Goal: Transaction & Acquisition: Register for event/course

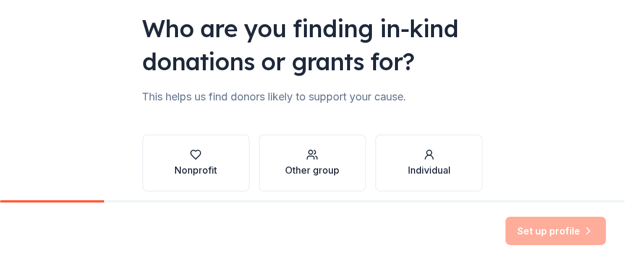
scroll to position [158, 0]
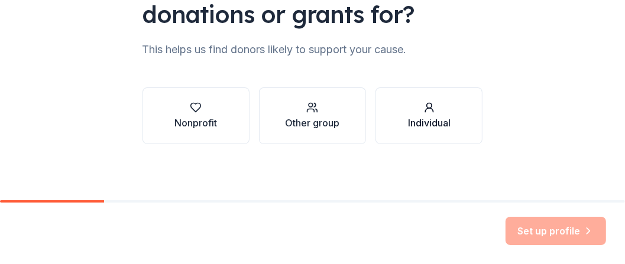
click at [431, 125] on div "Individual" at bounding box center [429, 123] width 43 height 14
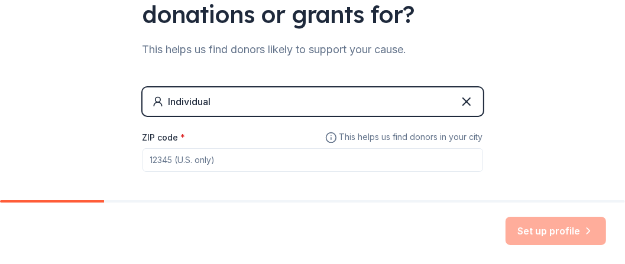
click at [218, 155] on input "ZIP code *" at bounding box center [313, 160] width 341 height 24
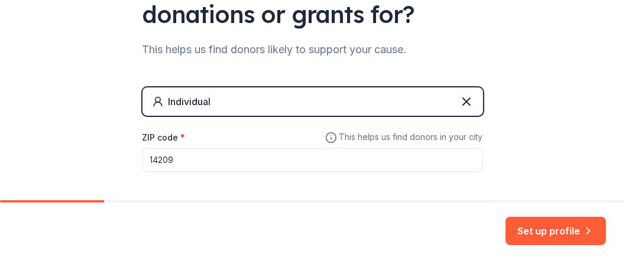
type input "14209"
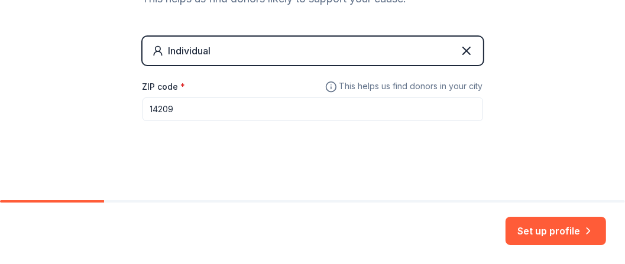
scroll to position [209, 0]
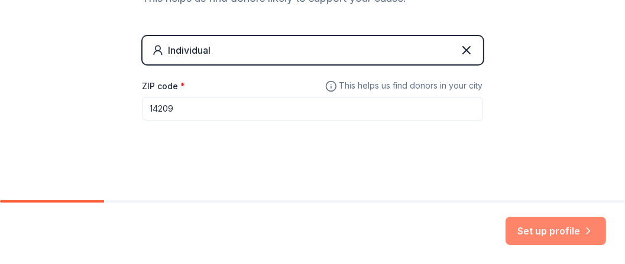
click at [557, 235] on button "Set up profile" at bounding box center [556, 231] width 101 height 28
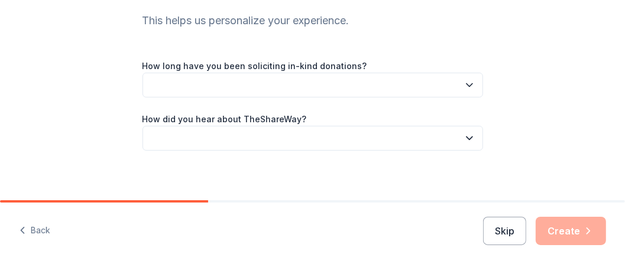
scroll to position [132, 0]
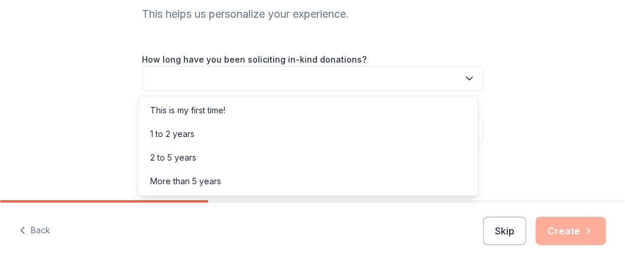
click at [464, 76] on icon "button" at bounding box center [470, 79] width 12 height 12
click at [421, 119] on div "This is my first time!" at bounding box center [308, 111] width 335 height 24
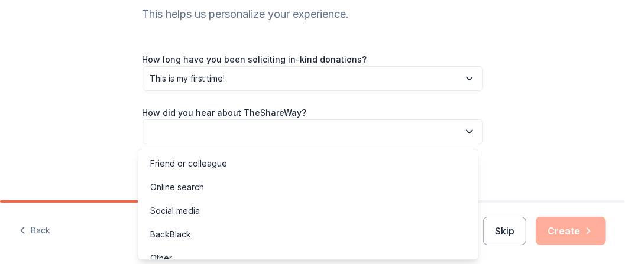
click at [467, 132] on icon "button" at bounding box center [470, 132] width 12 height 12
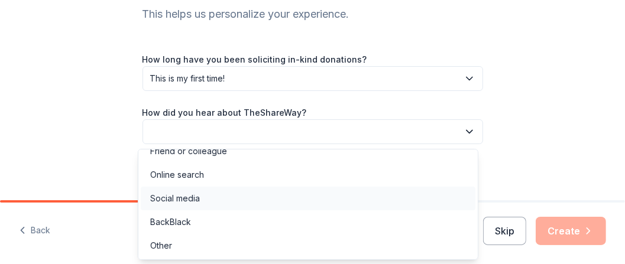
click at [411, 198] on div "Social media" at bounding box center [308, 199] width 335 height 24
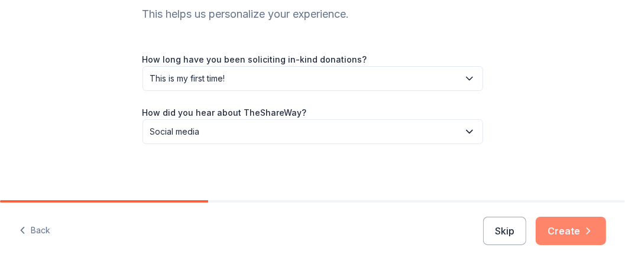
click at [564, 234] on button "Create" at bounding box center [571, 231] width 70 height 28
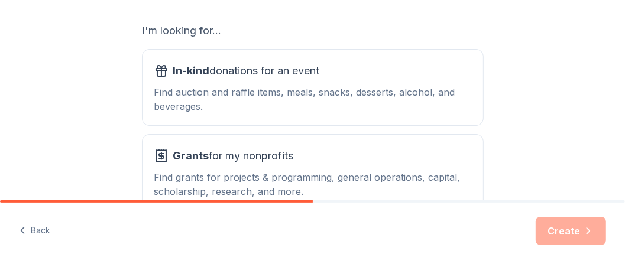
scroll to position [202, 0]
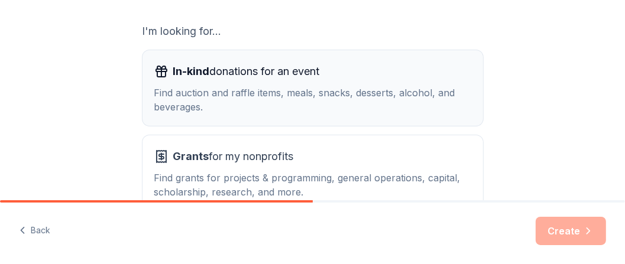
click at [445, 96] on div "Find auction and raffle items, meals, snacks, desserts, alcohol, and beverages." at bounding box center [312, 100] width 317 height 28
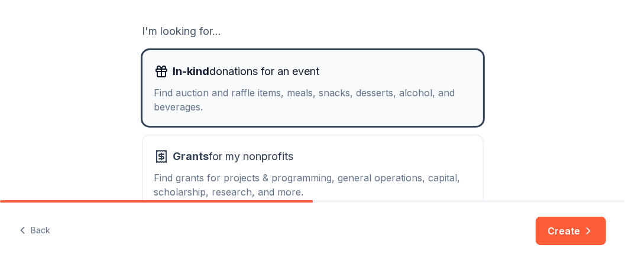
click at [445, 96] on div "Find auction and raffle items, meals, snacks, desserts, alcohol, and beverages." at bounding box center [312, 100] width 317 height 28
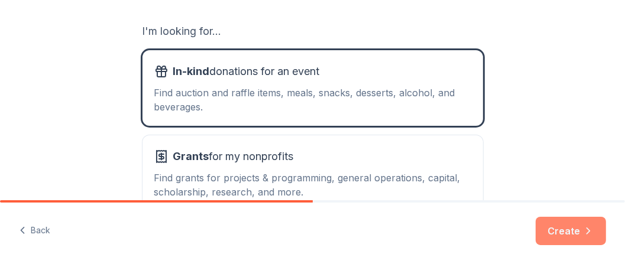
click at [589, 231] on icon "button" at bounding box center [588, 231] width 3 height 6
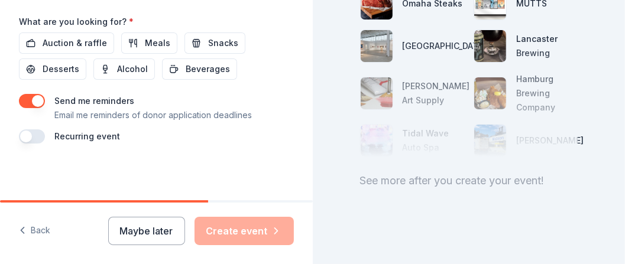
scroll to position [619, 0]
click at [43, 231] on button "Back" at bounding box center [34, 231] width 31 height 25
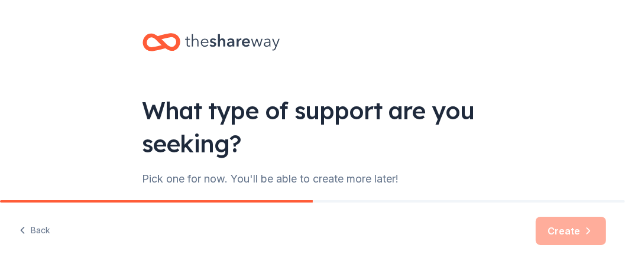
click at [43, 231] on button "Back" at bounding box center [34, 231] width 31 height 25
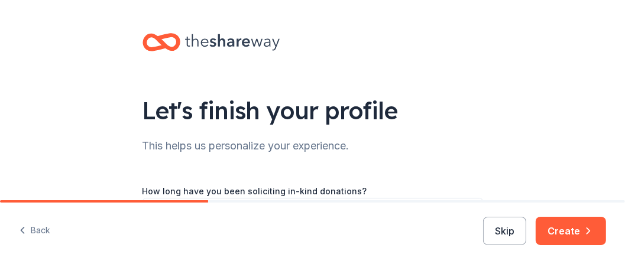
click at [43, 231] on button "Back" at bounding box center [34, 231] width 31 height 25
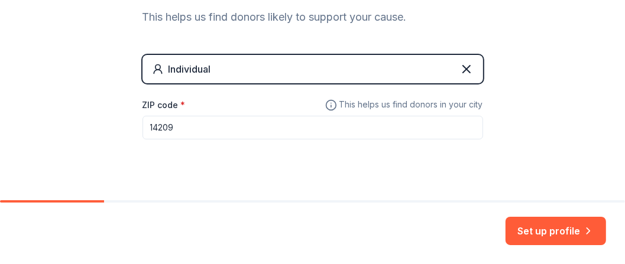
scroll to position [194, 0]
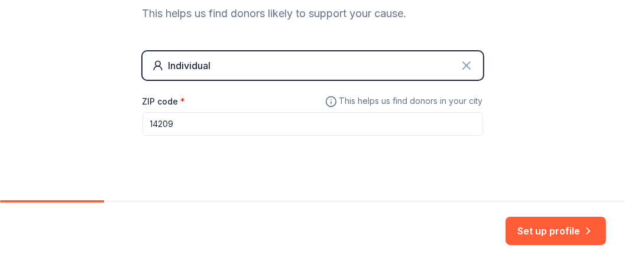
click at [463, 66] on icon at bounding box center [466, 65] width 7 height 7
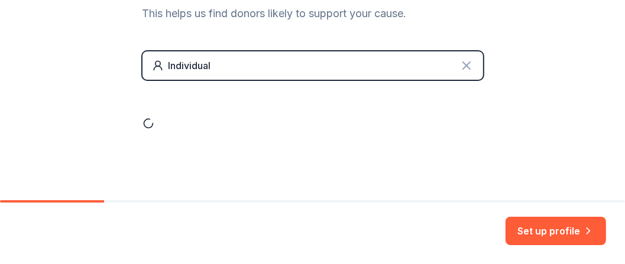
scroll to position [158, 0]
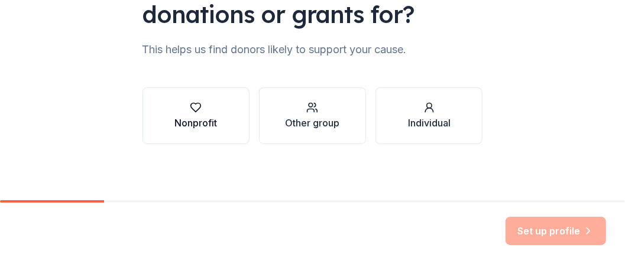
click at [192, 119] on div "Nonprofit" at bounding box center [195, 123] width 43 height 14
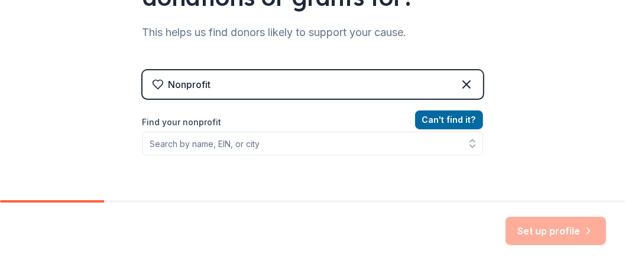
scroll to position [199, 0]
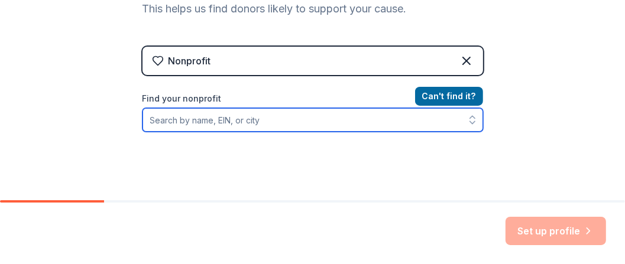
click at [274, 127] on input "Find your nonprofit" at bounding box center [313, 120] width 341 height 24
type input "away out Queens in training Program"
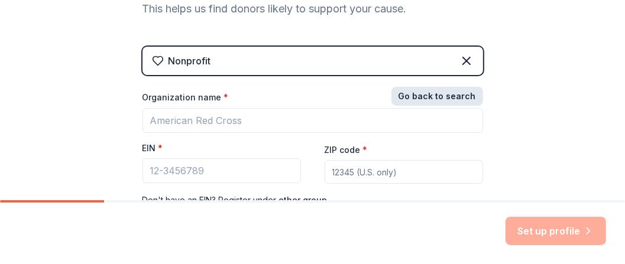
click at [451, 98] on button "Go back to search" at bounding box center [438, 96] width 92 height 19
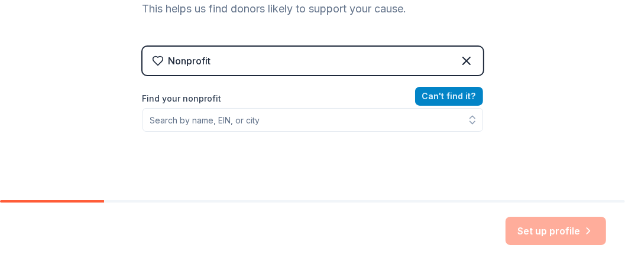
click at [451, 98] on button "Can ' t find it?" at bounding box center [449, 96] width 68 height 19
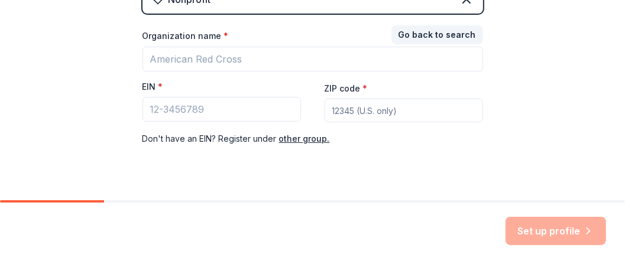
scroll to position [261, 0]
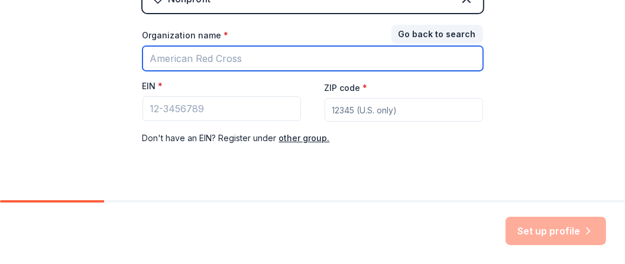
click at [351, 62] on input "Organization name *" at bounding box center [313, 58] width 341 height 25
type input "Away Out Queens in Training"
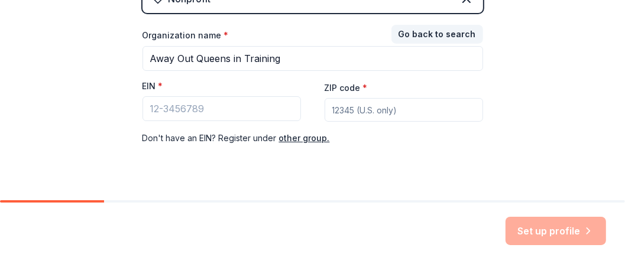
click at [335, 109] on input "ZIP code *" at bounding box center [404, 110] width 159 height 24
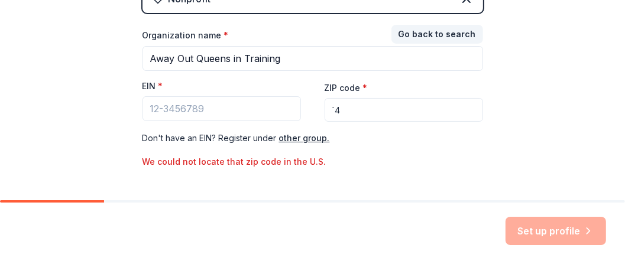
type input "`"
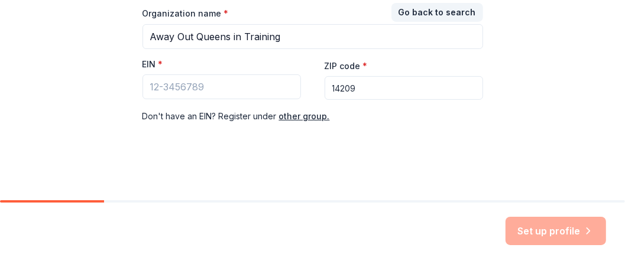
scroll to position [286, 0]
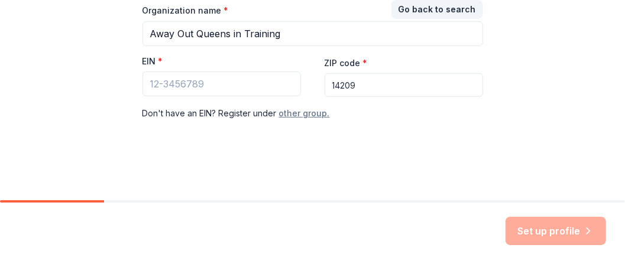
type input "14209"
click at [305, 114] on button "other group." at bounding box center [304, 113] width 51 height 14
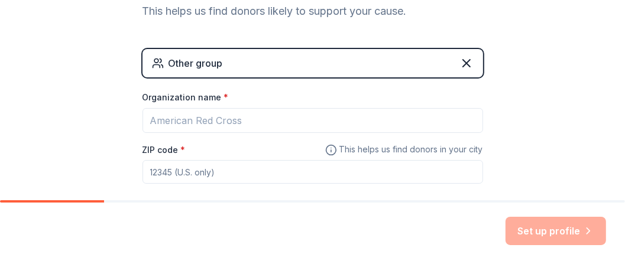
scroll to position [193, 0]
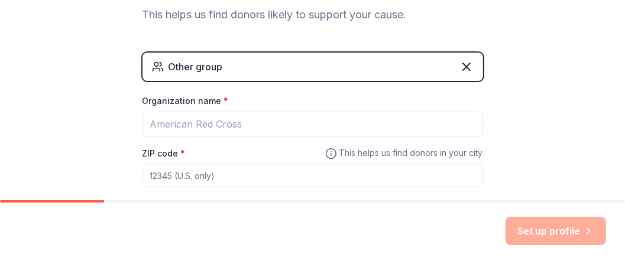
click at [208, 176] on input "ZIP code *" at bounding box center [313, 176] width 341 height 24
type input "14209"
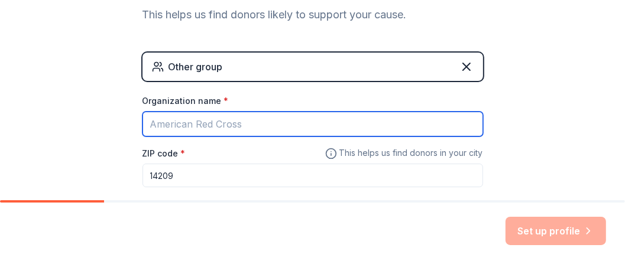
click at [234, 118] on input "Organization name *" at bounding box center [313, 124] width 341 height 25
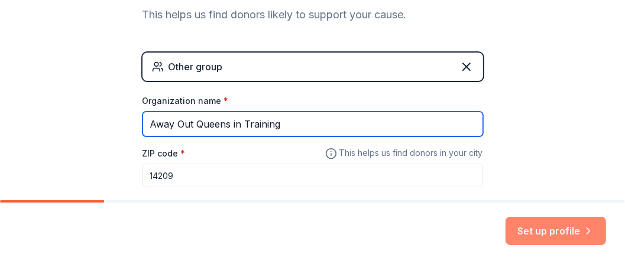
type input "Away Out Queens in Training"
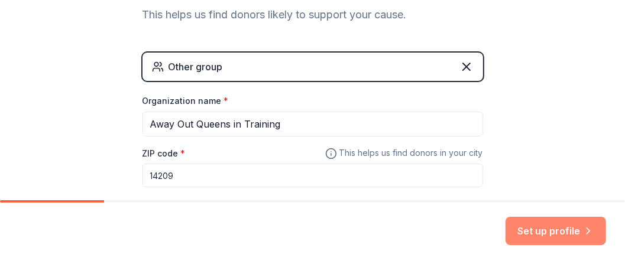
click at [537, 231] on button "Set up profile" at bounding box center [556, 231] width 101 height 28
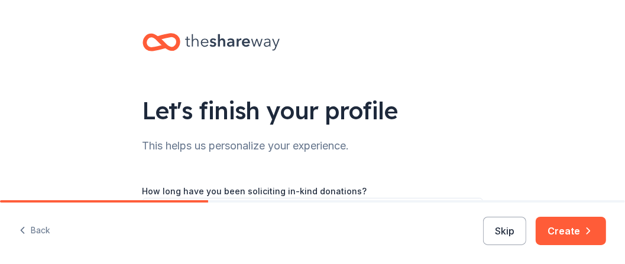
click at [497, 157] on div "Let's finish your profile This helps us personalize your experience. How long h…" at bounding box center [313, 166] width 379 height 333
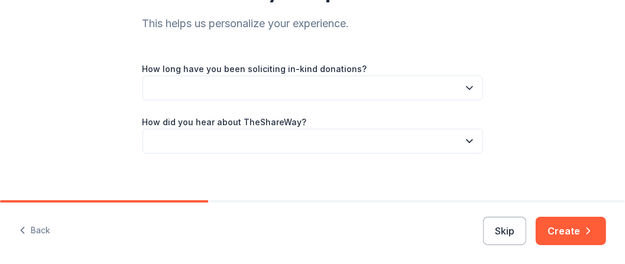
scroll to position [123, 0]
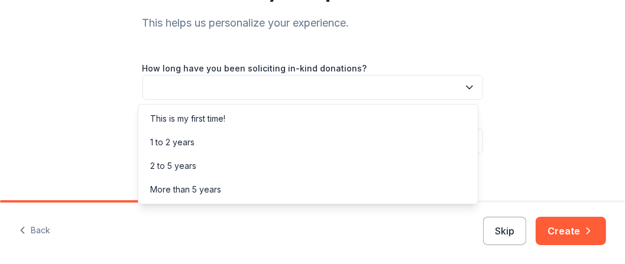
click at [465, 87] on icon "button" at bounding box center [470, 88] width 12 height 12
click at [409, 117] on div "This is my first time!" at bounding box center [308, 119] width 335 height 24
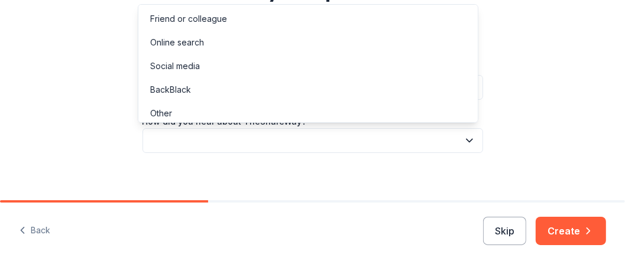
click at [464, 142] on icon "button" at bounding box center [470, 141] width 12 height 12
click at [394, 66] on div "Social media" at bounding box center [308, 66] width 335 height 24
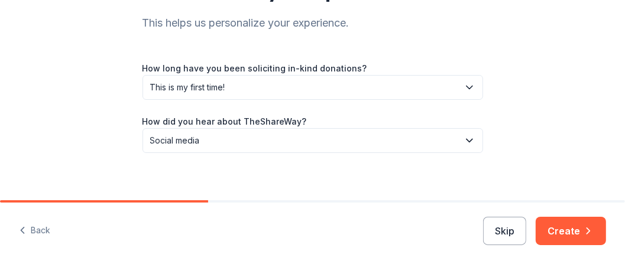
scroll to position [132, 0]
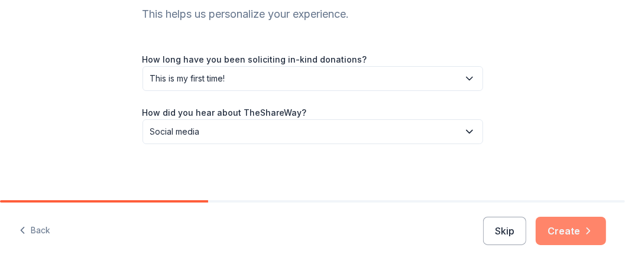
click at [562, 227] on button "Create" at bounding box center [571, 231] width 70 height 28
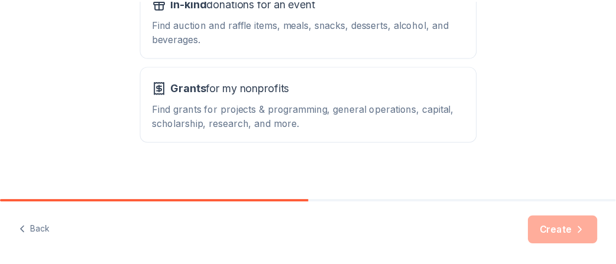
scroll to position [276, 0]
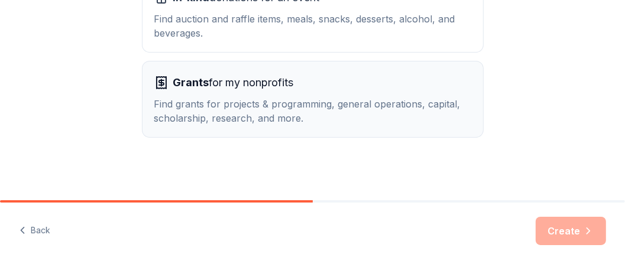
click at [365, 115] on div "Find grants for projects & programming, general operations, capital, scholarshi…" at bounding box center [312, 111] width 317 height 28
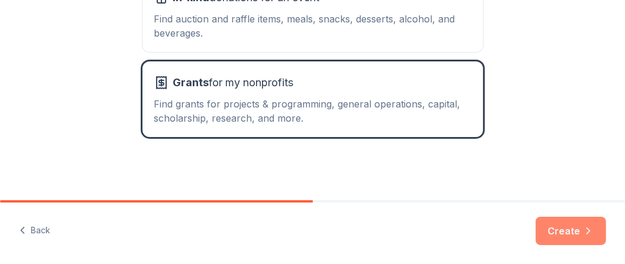
click at [577, 234] on button "Create" at bounding box center [571, 231] width 70 height 28
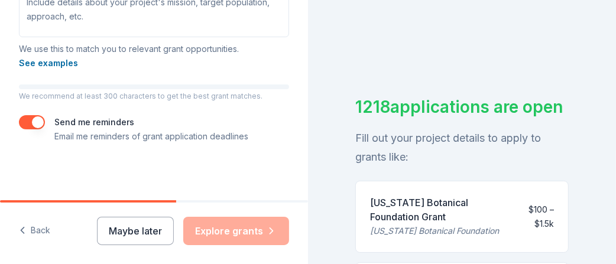
scroll to position [14, 0]
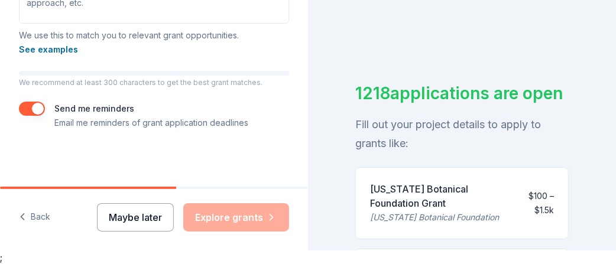
click at [141, 222] on button "Maybe later" at bounding box center [135, 217] width 77 height 28
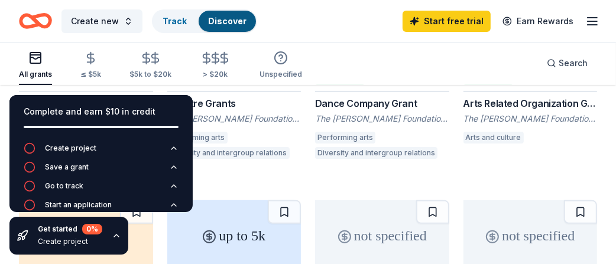
scroll to position [188, 0]
click at [373, 106] on div "Dance Company Grant" at bounding box center [382, 103] width 134 height 14
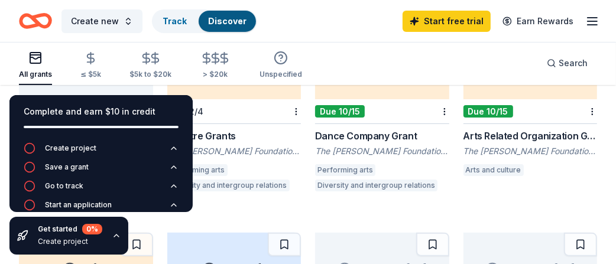
scroll to position [160, 0]
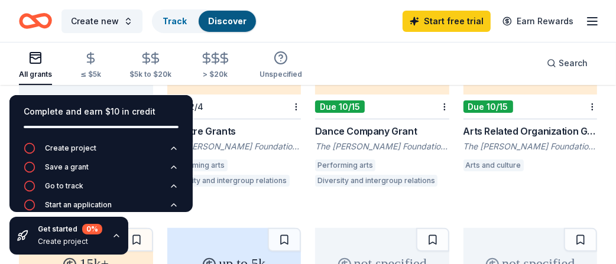
click at [494, 166] on div "Arts and culture" at bounding box center [494, 166] width 60 height 12
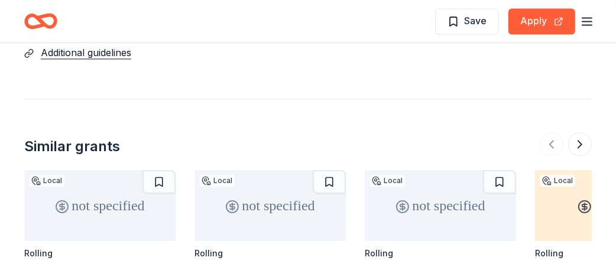
scroll to position [1505, 0]
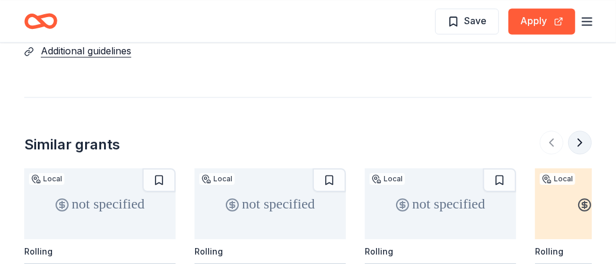
click at [574, 131] on button at bounding box center [580, 143] width 24 height 24
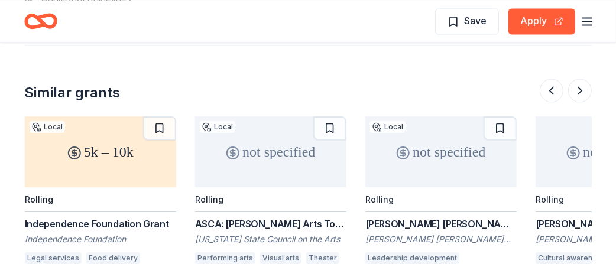
scroll to position [1557, 0]
click at [575, 79] on button at bounding box center [580, 91] width 24 height 24
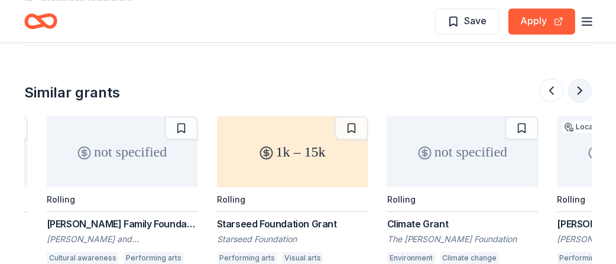
scroll to position [0, 1021]
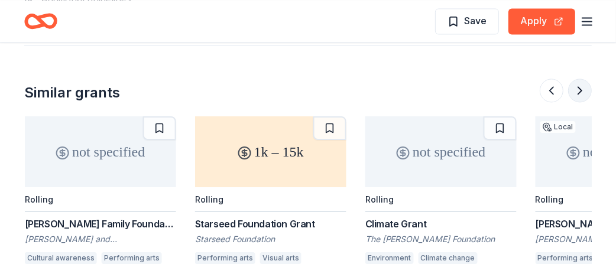
click at [575, 79] on button at bounding box center [580, 91] width 24 height 24
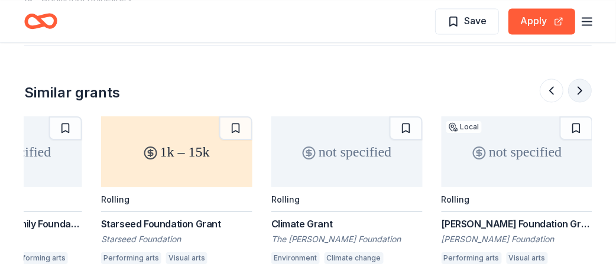
scroll to position [0, 1116]
click at [575, 79] on button at bounding box center [580, 91] width 24 height 24
click at [548, 79] on button at bounding box center [552, 91] width 24 height 24
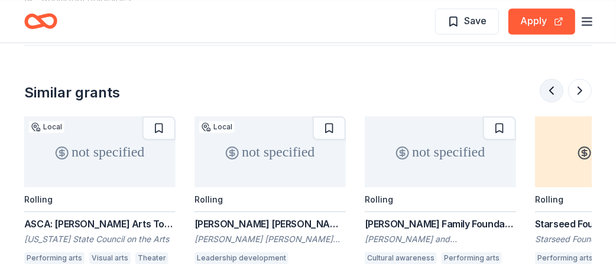
scroll to position [0, 681]
click at [548, 79] on button at bounding box center [552, 91] width 24 height 24
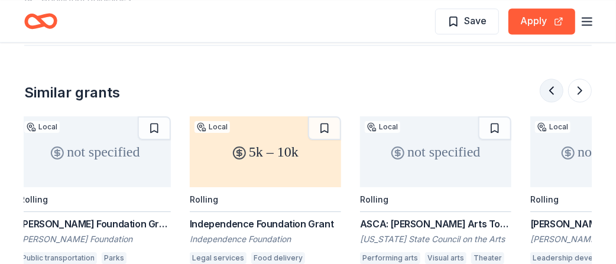
scroll to position [0, 341]
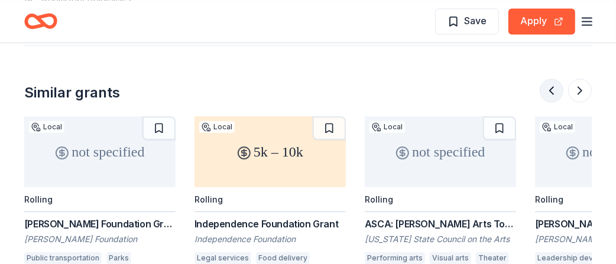
click at [548, 79] on button at bounding box center [552, 91] width 24 height 24
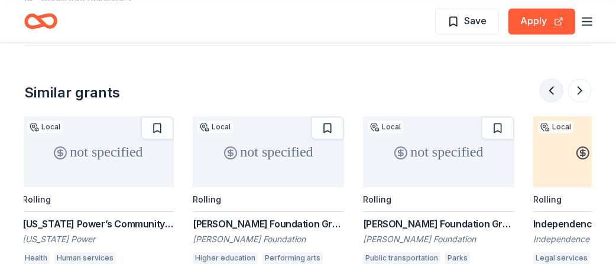
scroll to position [0, 0]
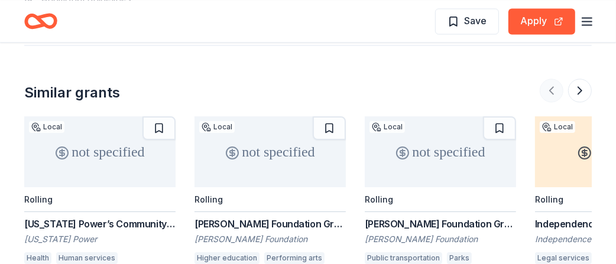
click at [548, 79] on div at bounding box center [566, 91] width 52 height 24
